Goal: Navigation & Orientation: Understand site structure

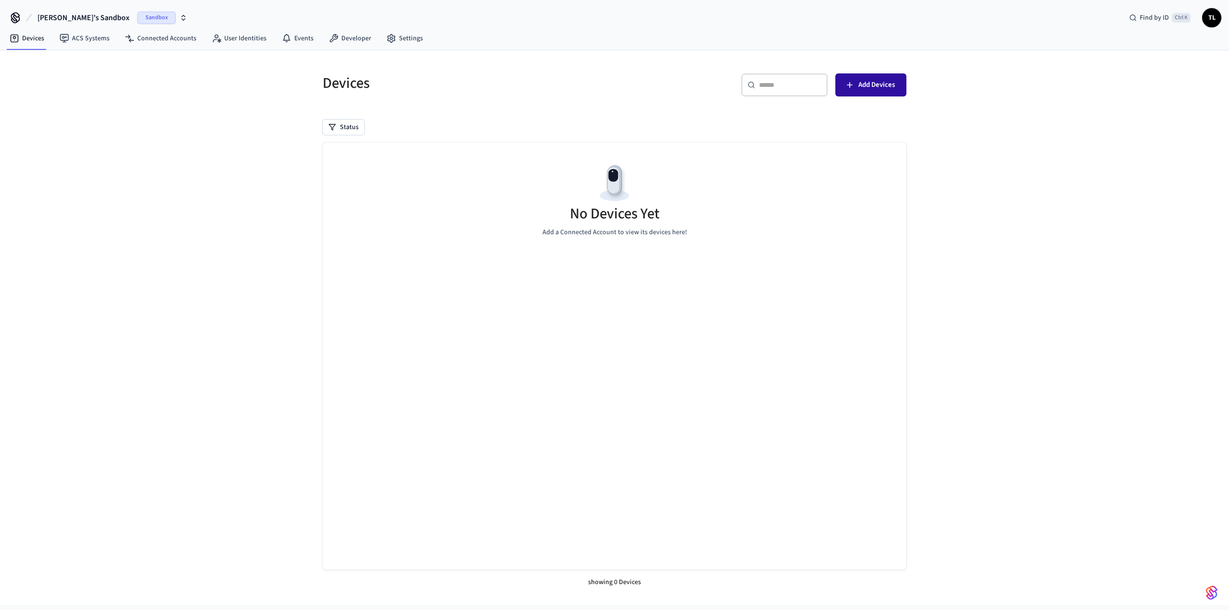
click at [895, 86] on button "Add Devices" at bounding box center [871, 84] width 71 height 23
click at [158, 42] on link "Connected Accounts" at bounding box center [160, 38] width 87 height 17
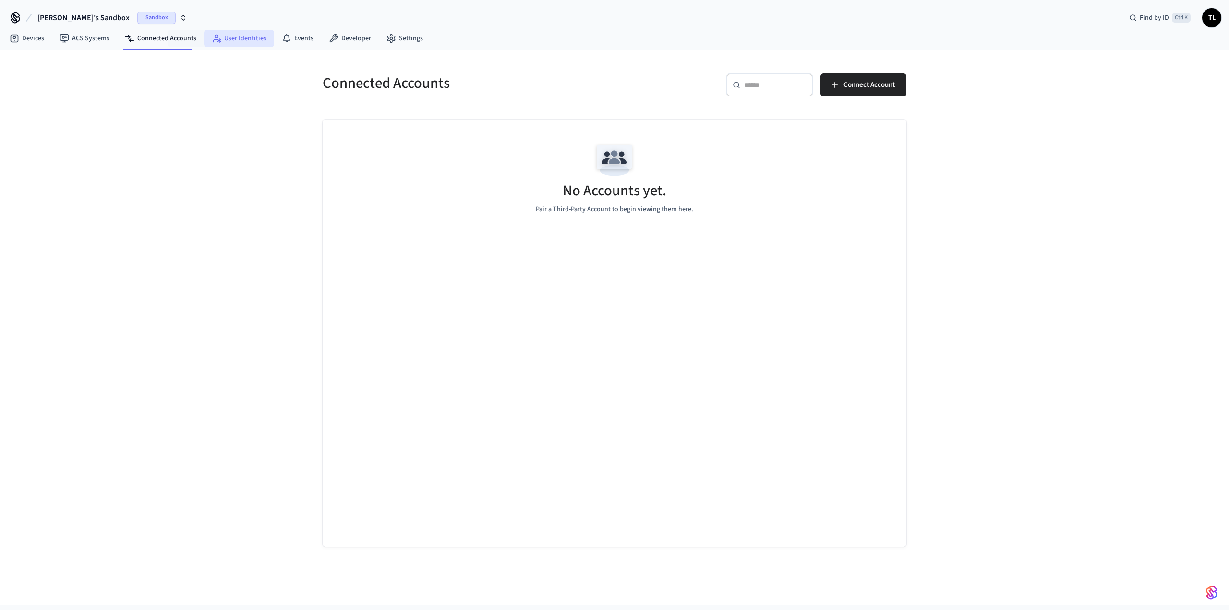
click at [204, 36] on link "User Identities" at bounding box center [239, 38] width 70 height 17
click at [309, 42] on link "Events" at bounding box center [297, 38] width 47 height 17
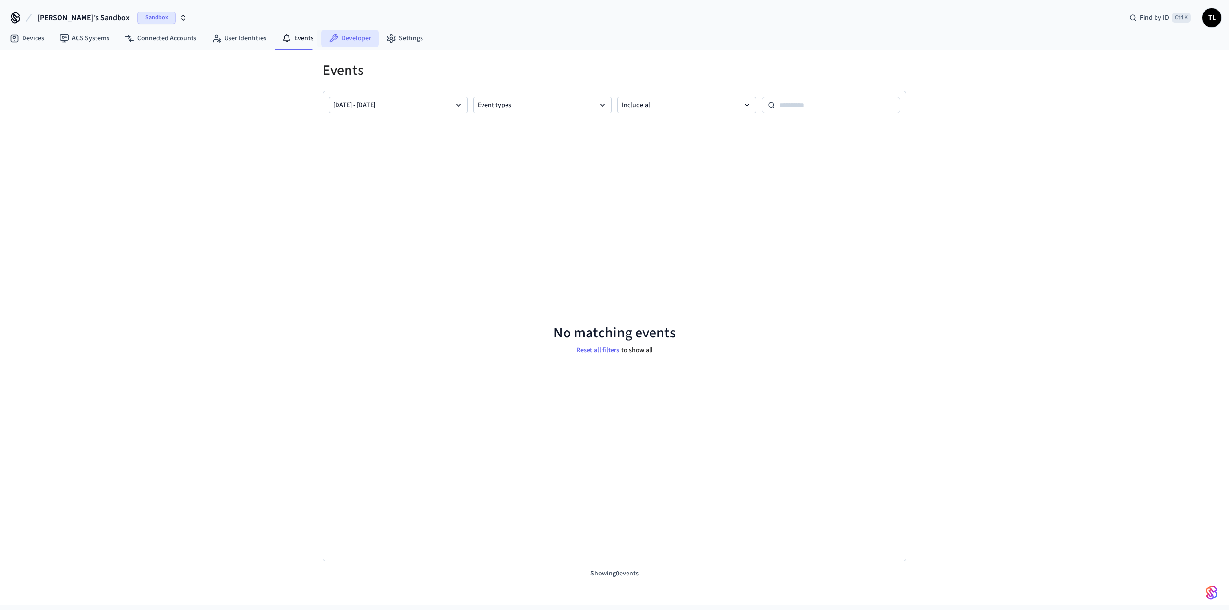
click at [339, 40] on link "Developer" at bounding box center [350, 38] width 58 height 17
